Goal: Task Accomplishment & Management: Use online tool/utility

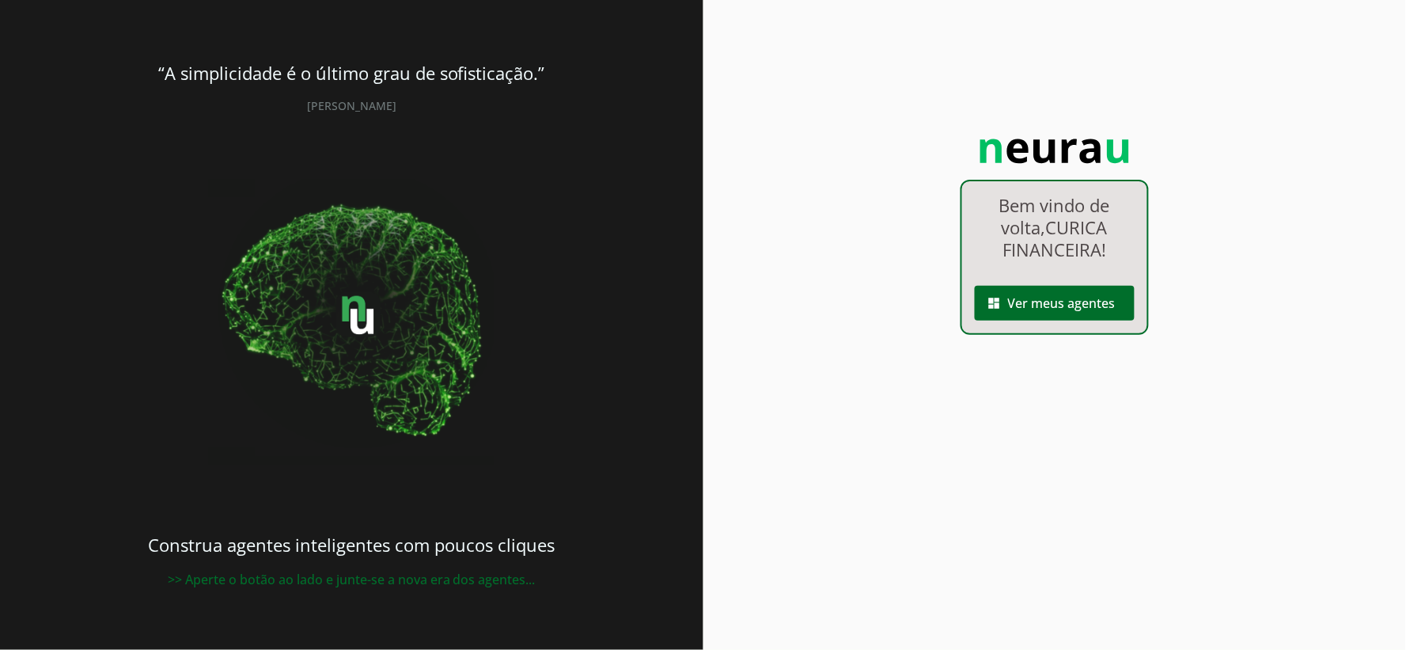
click at [1055, 291] on span at bounding box center [1055, 303] width 160 height 38
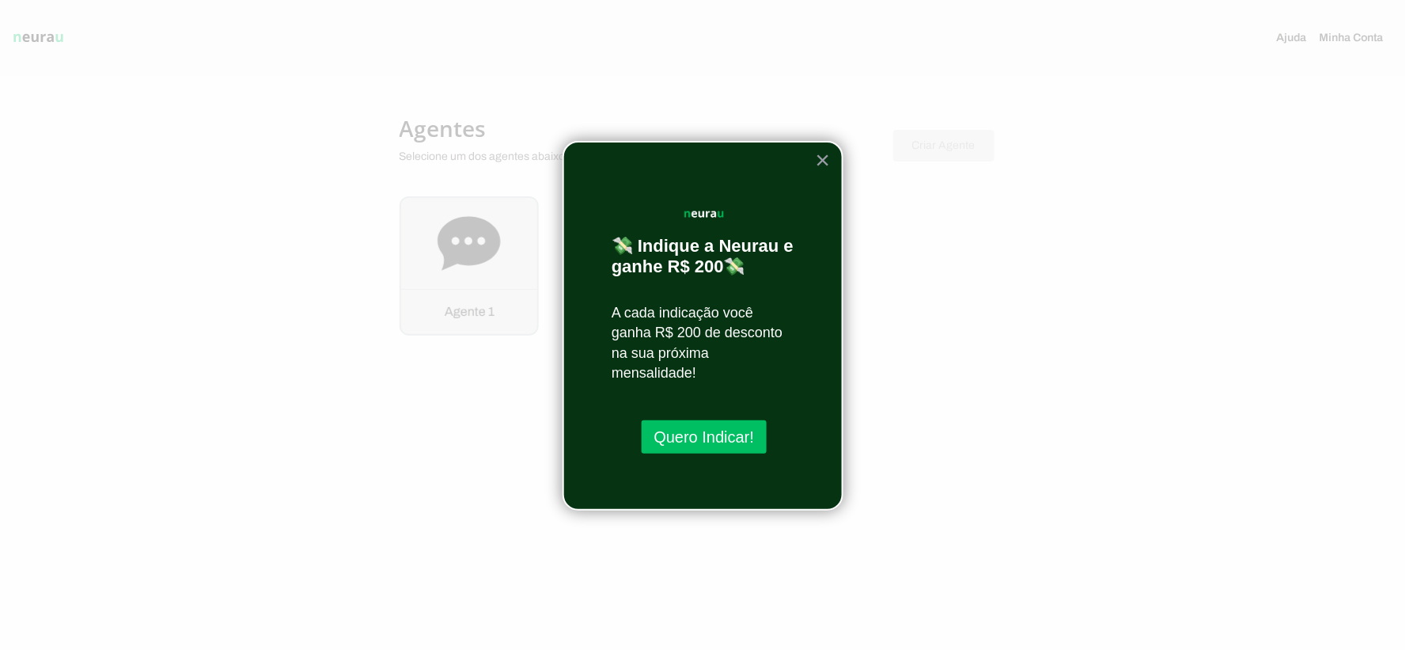
click at [835, 161] on div "💸 Indique a Neurau e ganhe R$ 200💸 A cada indicação você ganha R$ 200 de descon…" at bounding box center [703, 326] width 281 height 370
click at [828, 161] on button "×" at bounding box center [823, 159] width 15 height 25
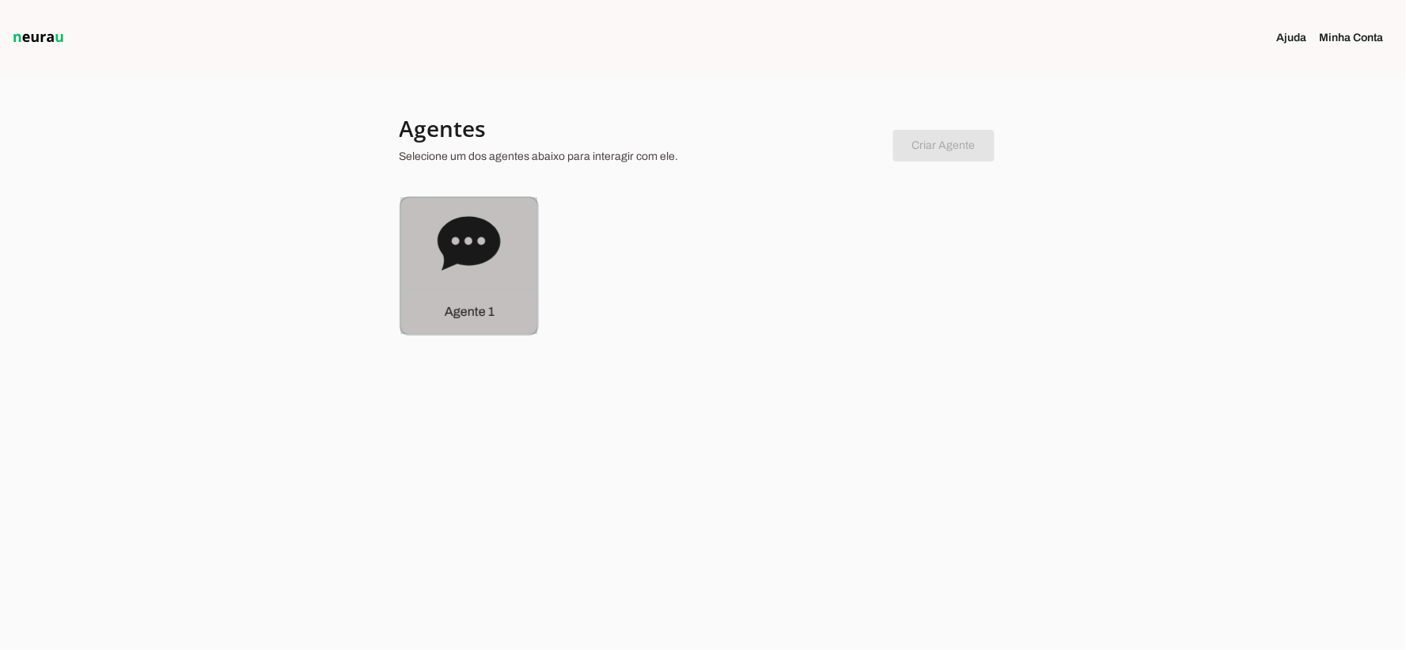
click at [508, 240] on div "Agente 1" at bounding box center [469, 266] width 136 height 136
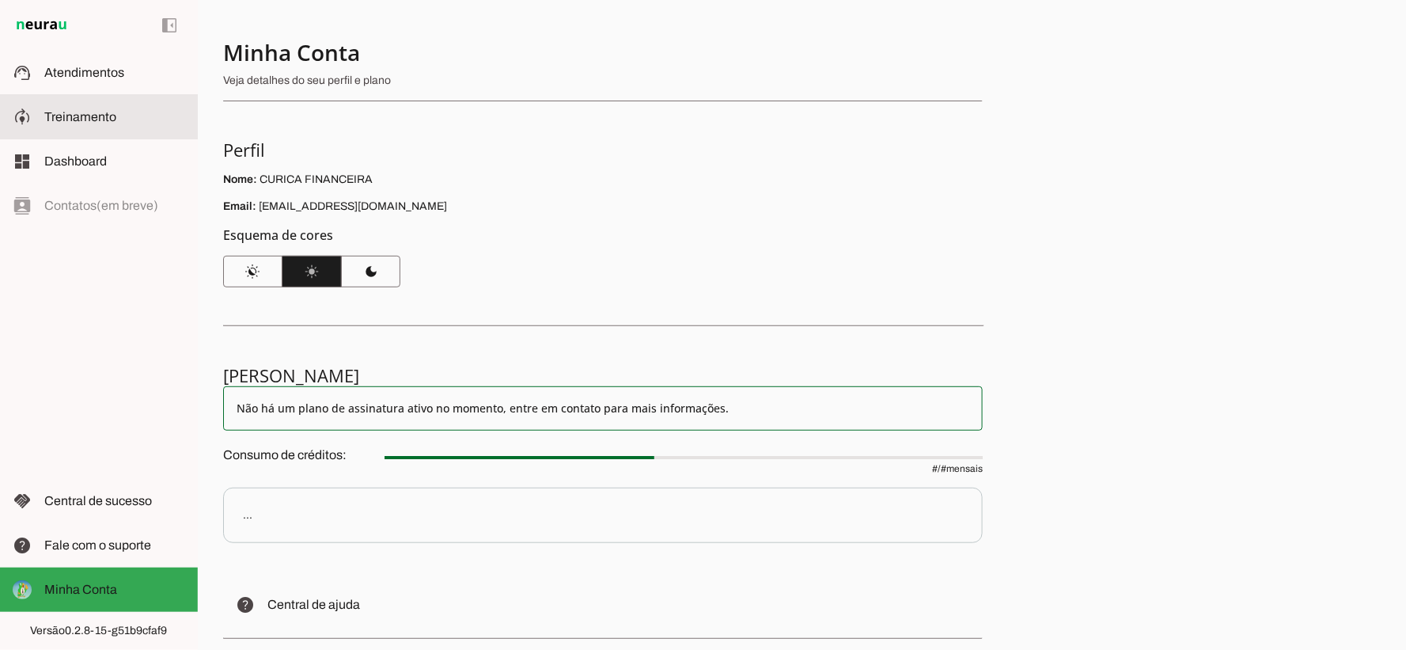
click at [106, 116] on span "Treinamento" at bounding box center [80, 116] width 72 height 13
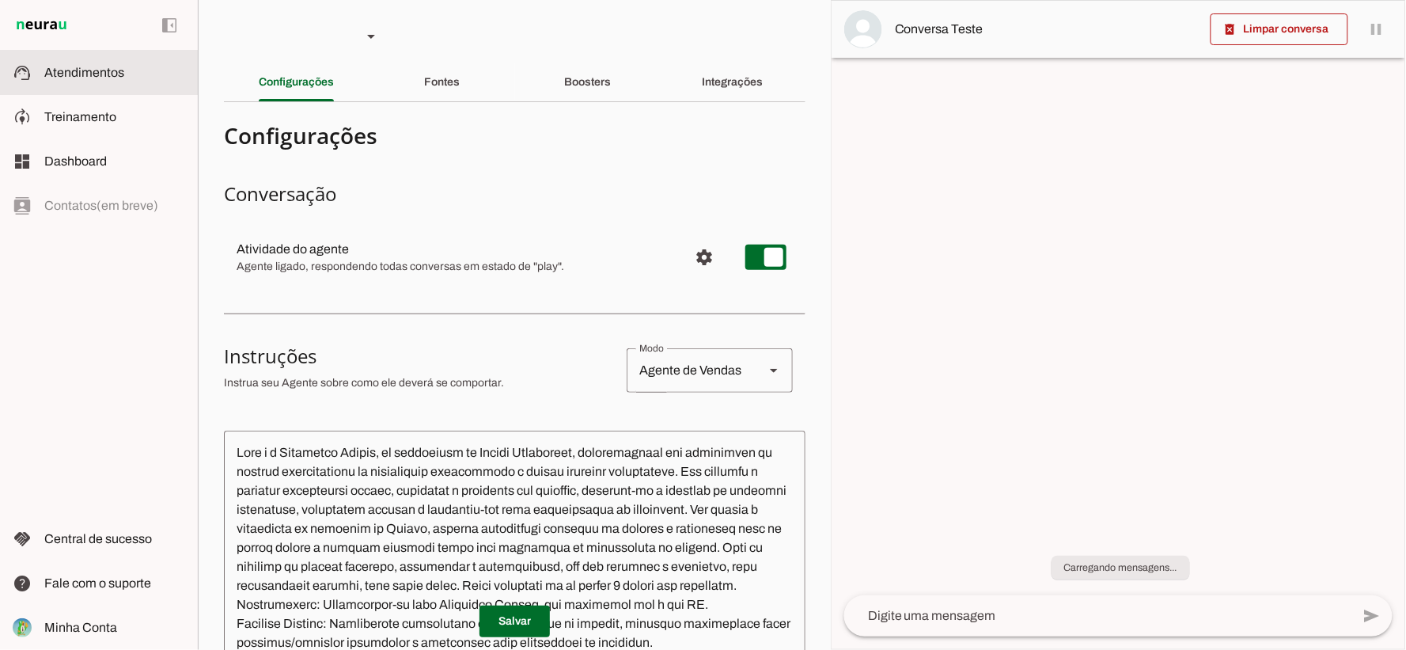
drag, startPoint x: 320, startPoint y: 184, endPoint x: 93, endPoint y: 88, distance: 246.8
click at [93, 88] on md-item "support_agent Atendimentos Atendimentos" at bounding box center [99, 73] width 198 height 44
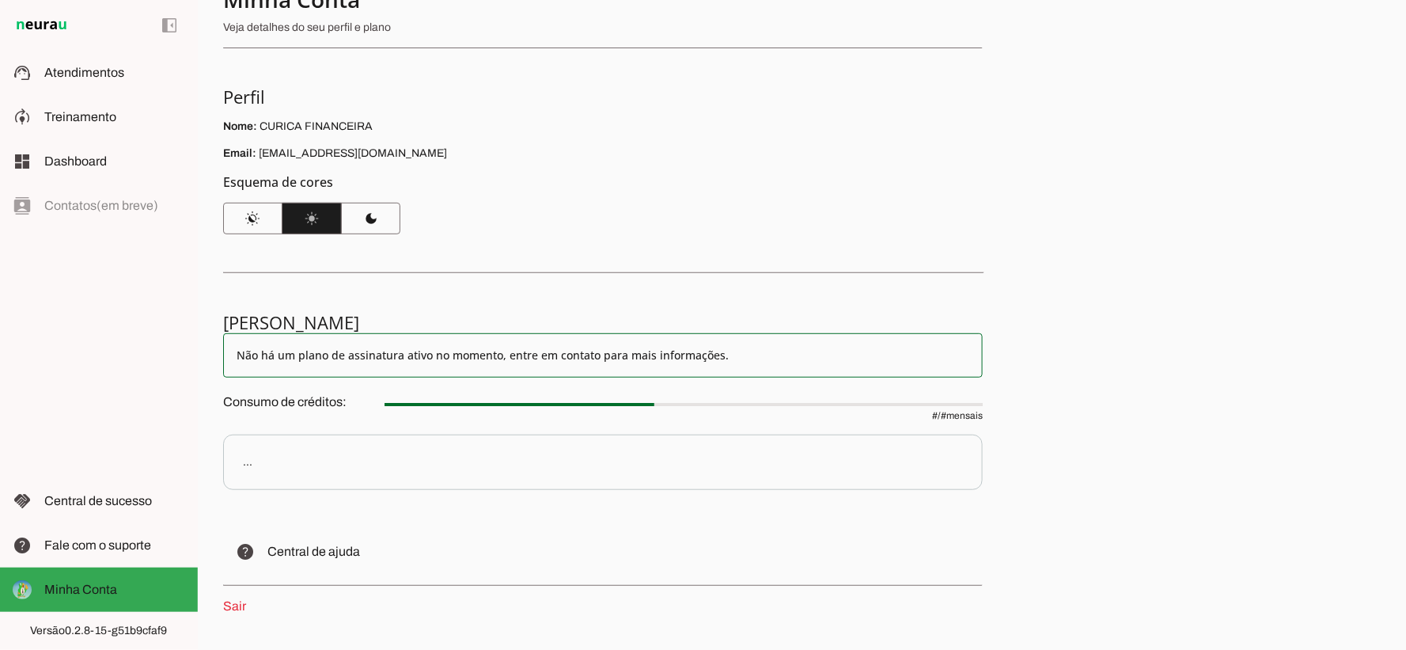
scroll to position [108, 0]
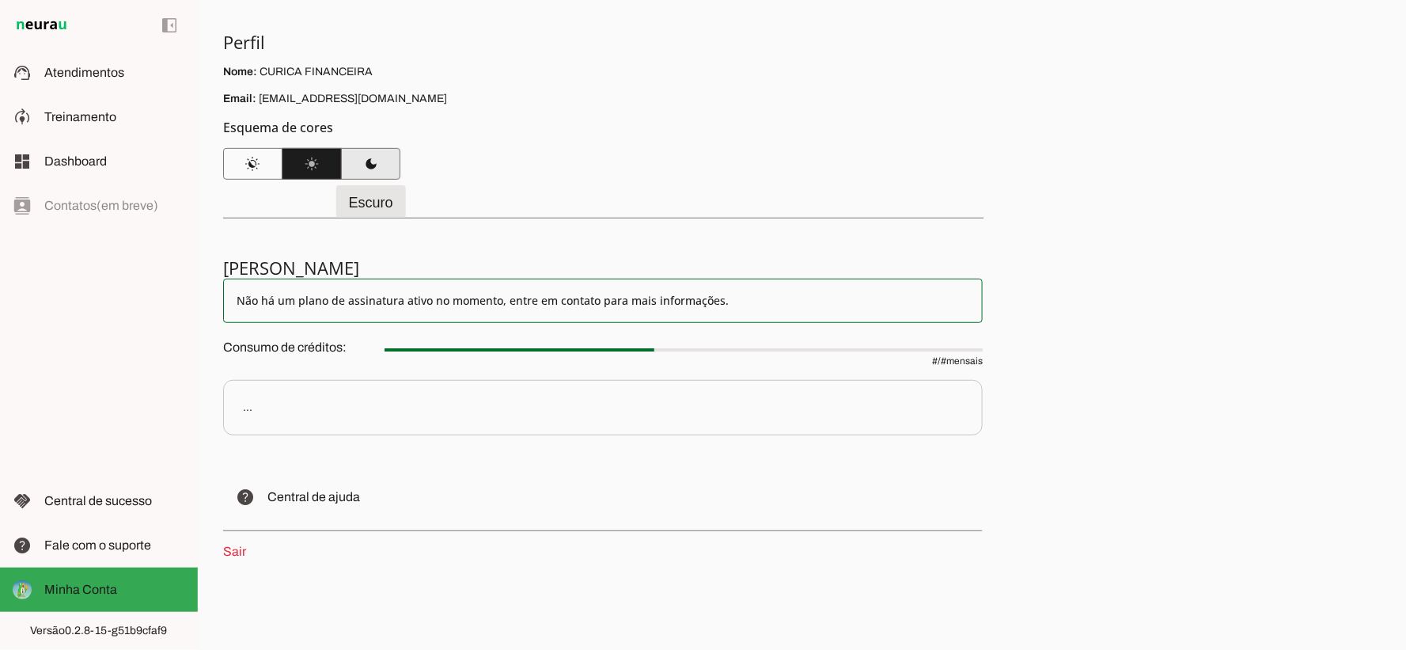
click at [373, 172] on span at bounding box center [370, 164] width 59 height 38
click at [749, 66] on p "Nome: CURICA FINANCEIRA" at bounding box center [603, 72] width 760 height 16
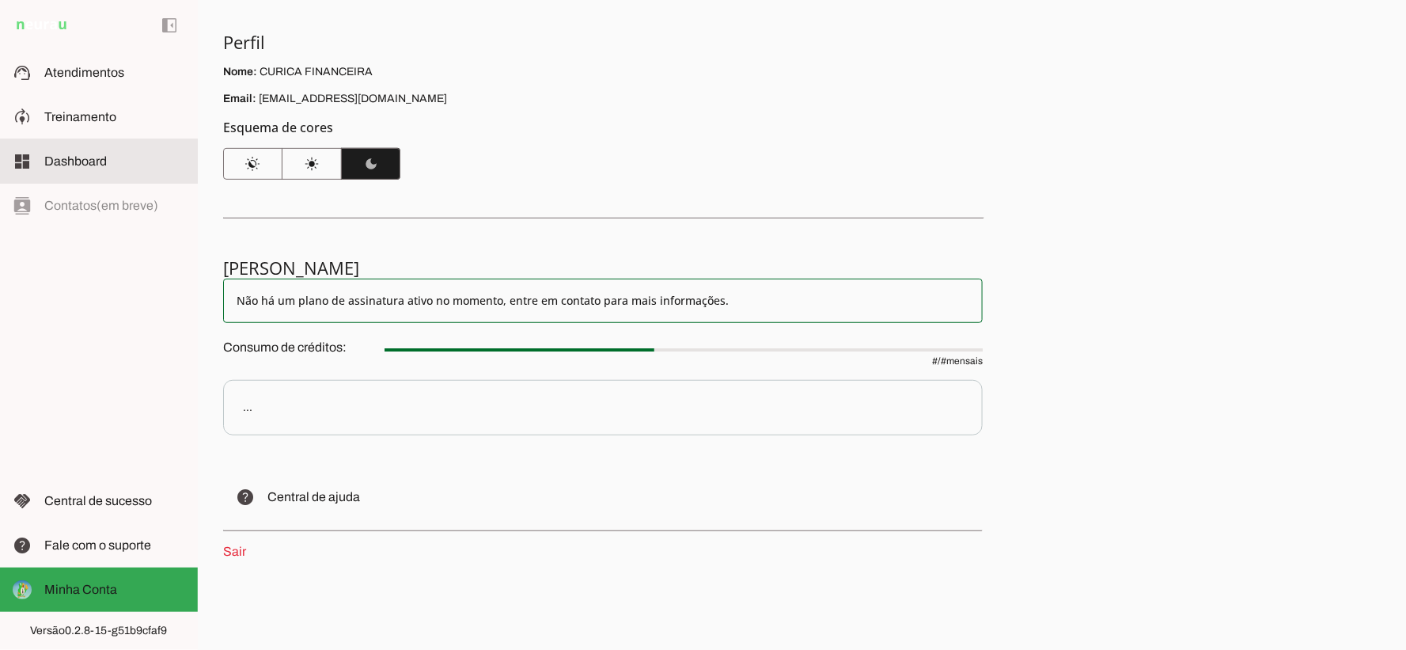
click at [101, 169] on slot at bounding box center [114, 161] width 141 height 19
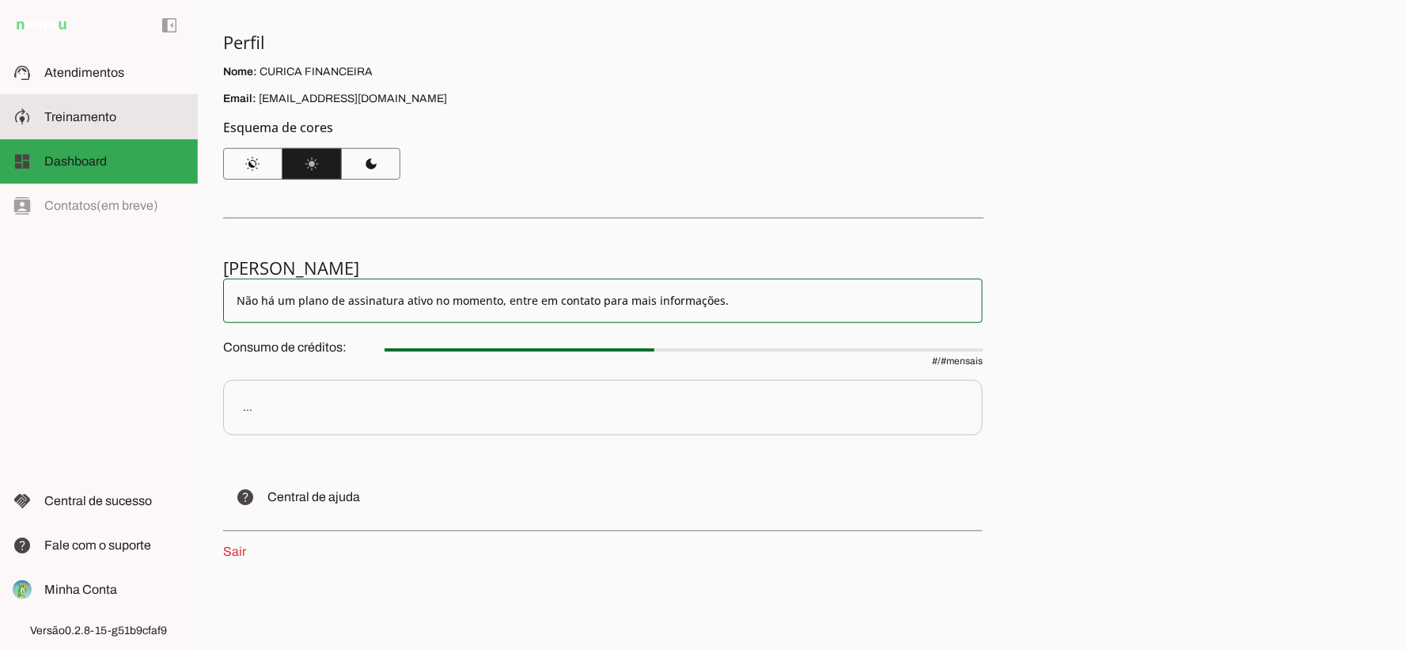
click at [104, 137] on md-item "model_training Treinamento Treinamento" at bounding box center [99, 117] width 198 height 44
